Goal: Find specific page/section: Find specific page/section

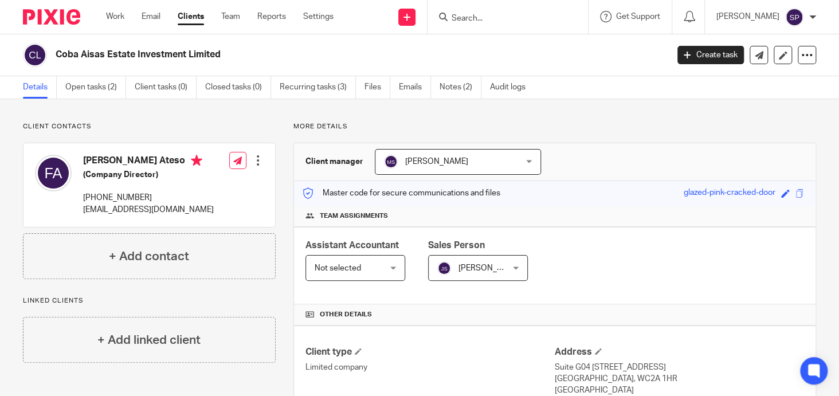
scroll to position [286, 0]
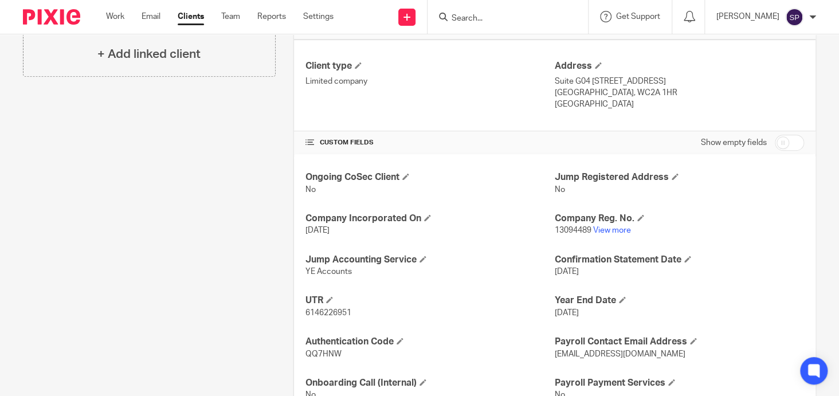
click at [461, 18] on input "Search" at bounding box center [501, 19] width 103 height 10
click at [481, 19] on input "Search" at bounding box center [501, 19] width 103 height 10
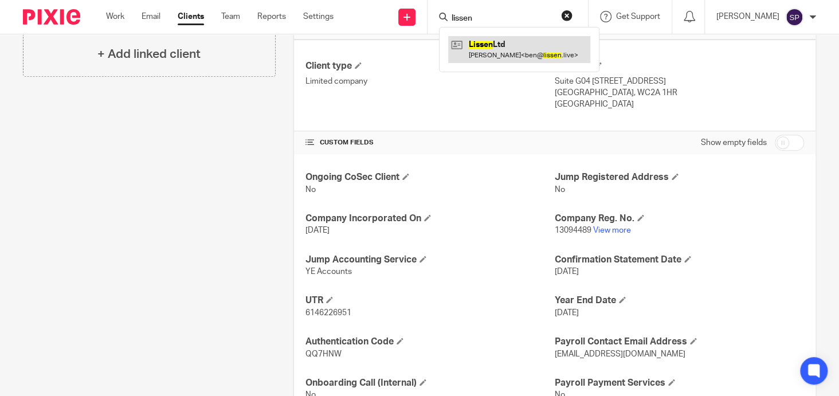
type input "lissen"
click at [494, 46] on link at bounding box center [519, 49] width 142 height 26
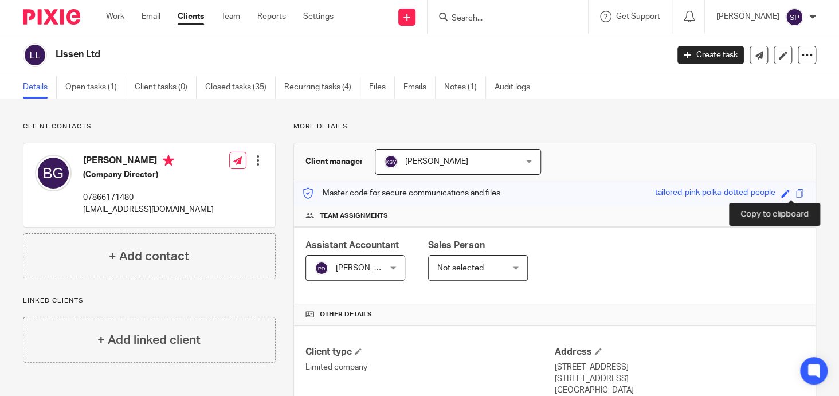
click at [795, 193] on span at bounding box center [799, 193] width 9 height 9
